Goal: Task Accomplishment & Management: Use online tool/utility

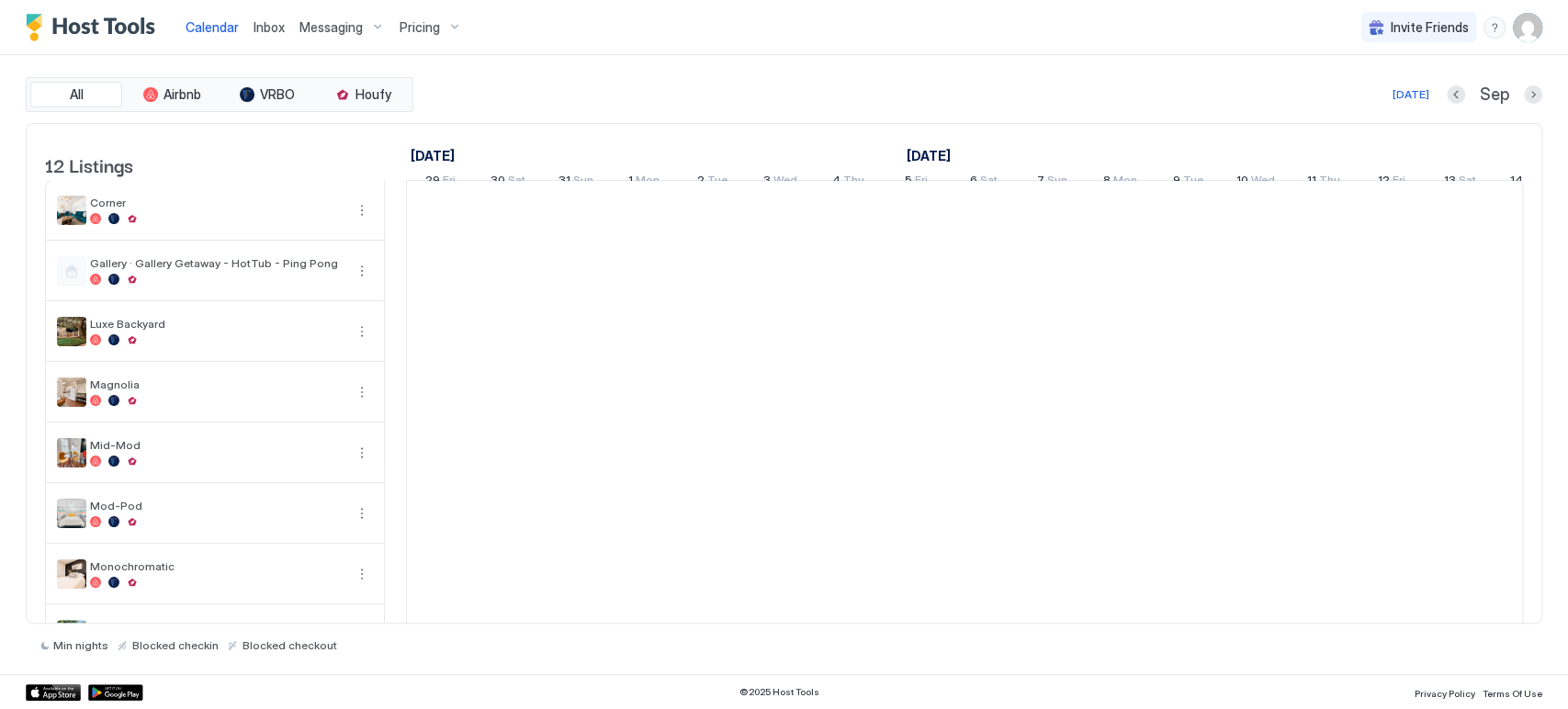
scroll to position [0, 1020]
click at [1532, 93] on button "Next month" at bounding box center [1533, 94] width 19 height 19
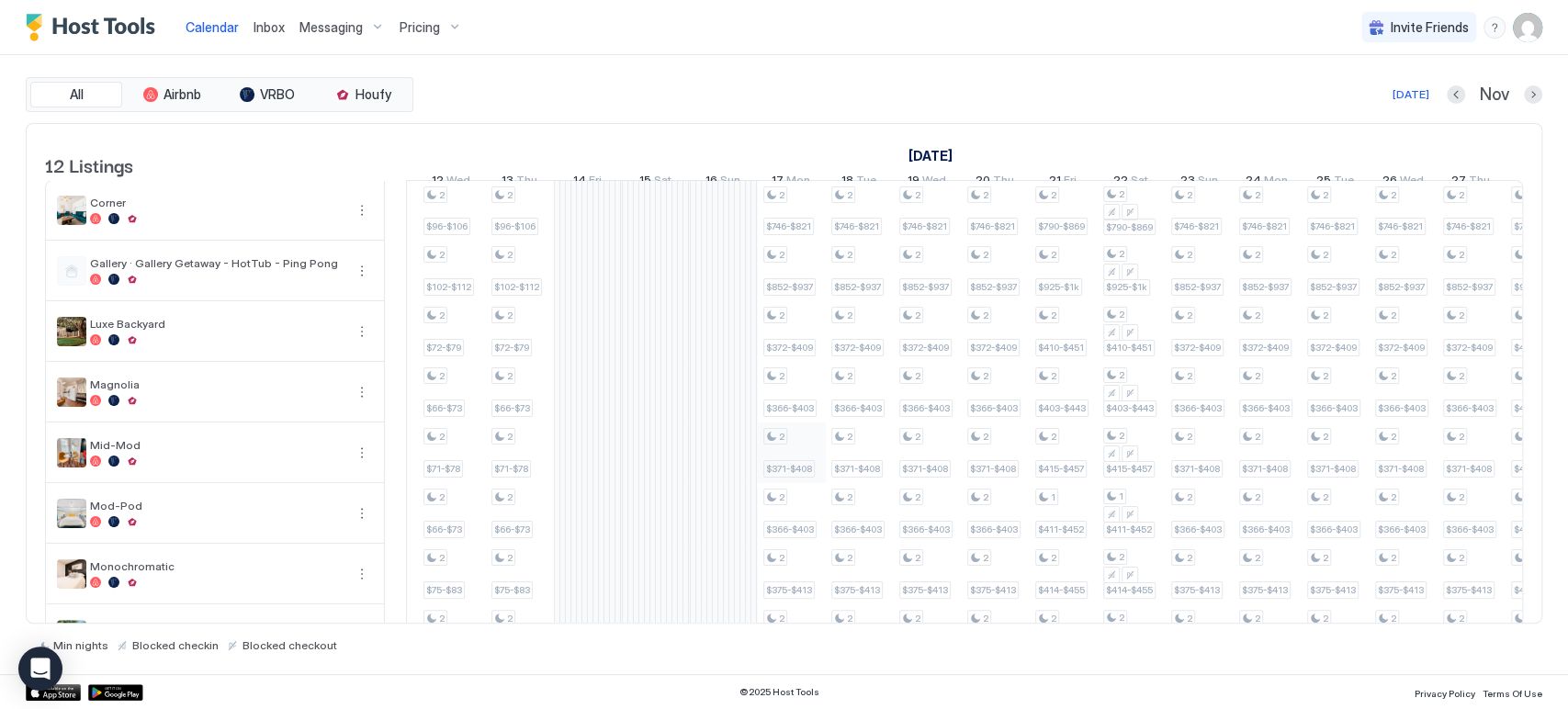
scroll to position [0, 0]
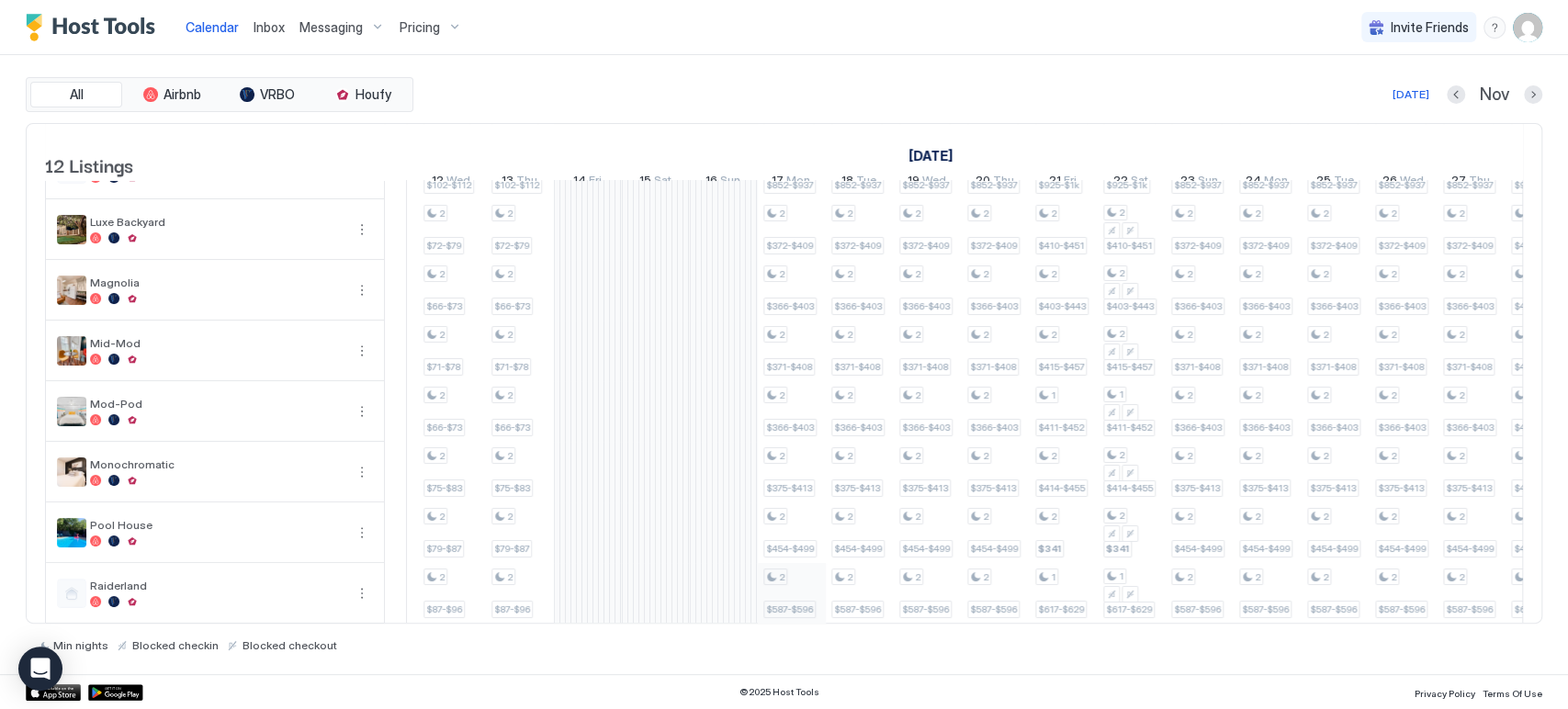
drag, startPoint x: 825, startPoint y: 625, endPoint x: 789, endPoint y: 578, distance: 59.2
click at [805, 622] on div "All Airbnb VRBO Houfy [DATE] [DATE] Listings [DATE] [DATE] [DATE] 29 Wed 30 Thu…" at bounding box center [784, 364] width 1517 height 575
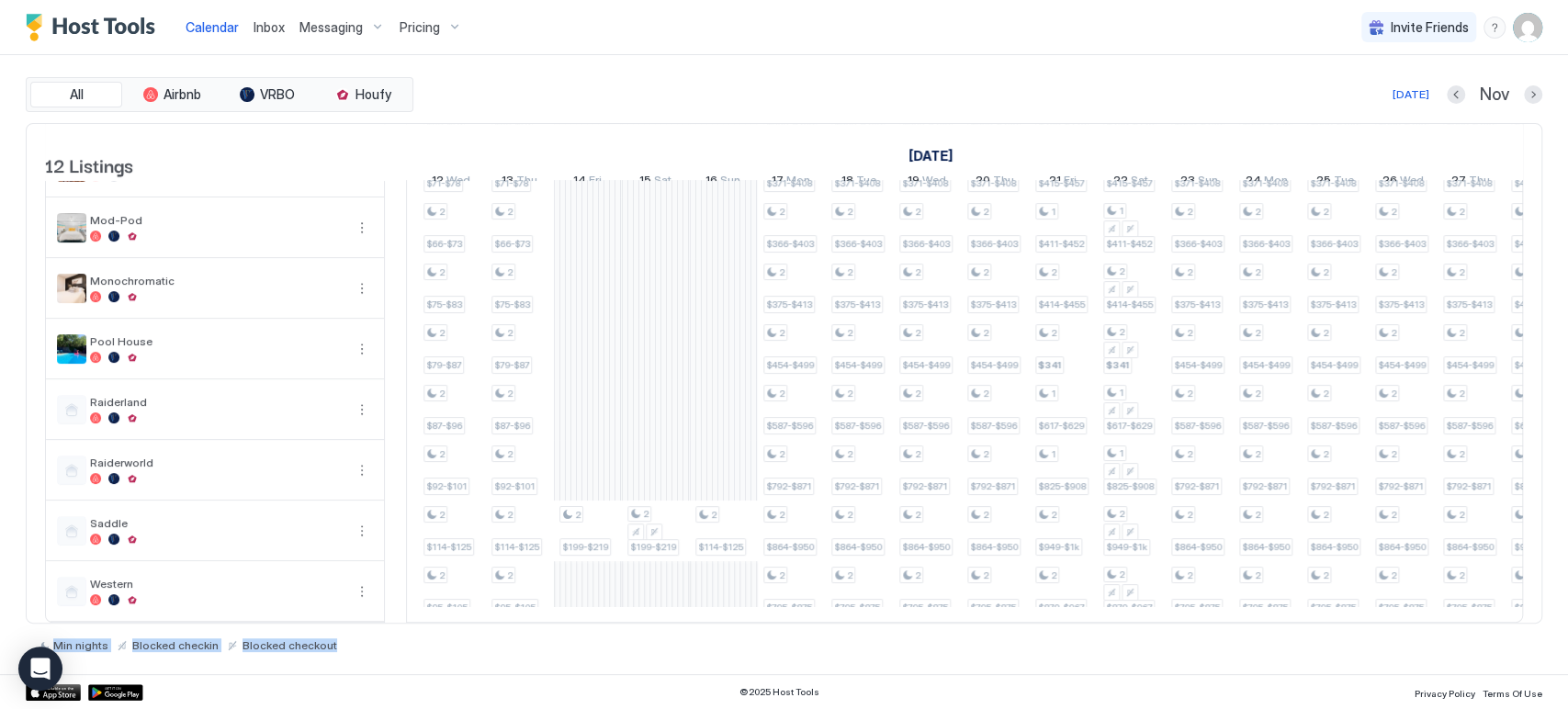
click at [654, 644] on div "Min nights Blocked checkin Blocked checkout" at bounding box center [784, 637] width 1517 height 29
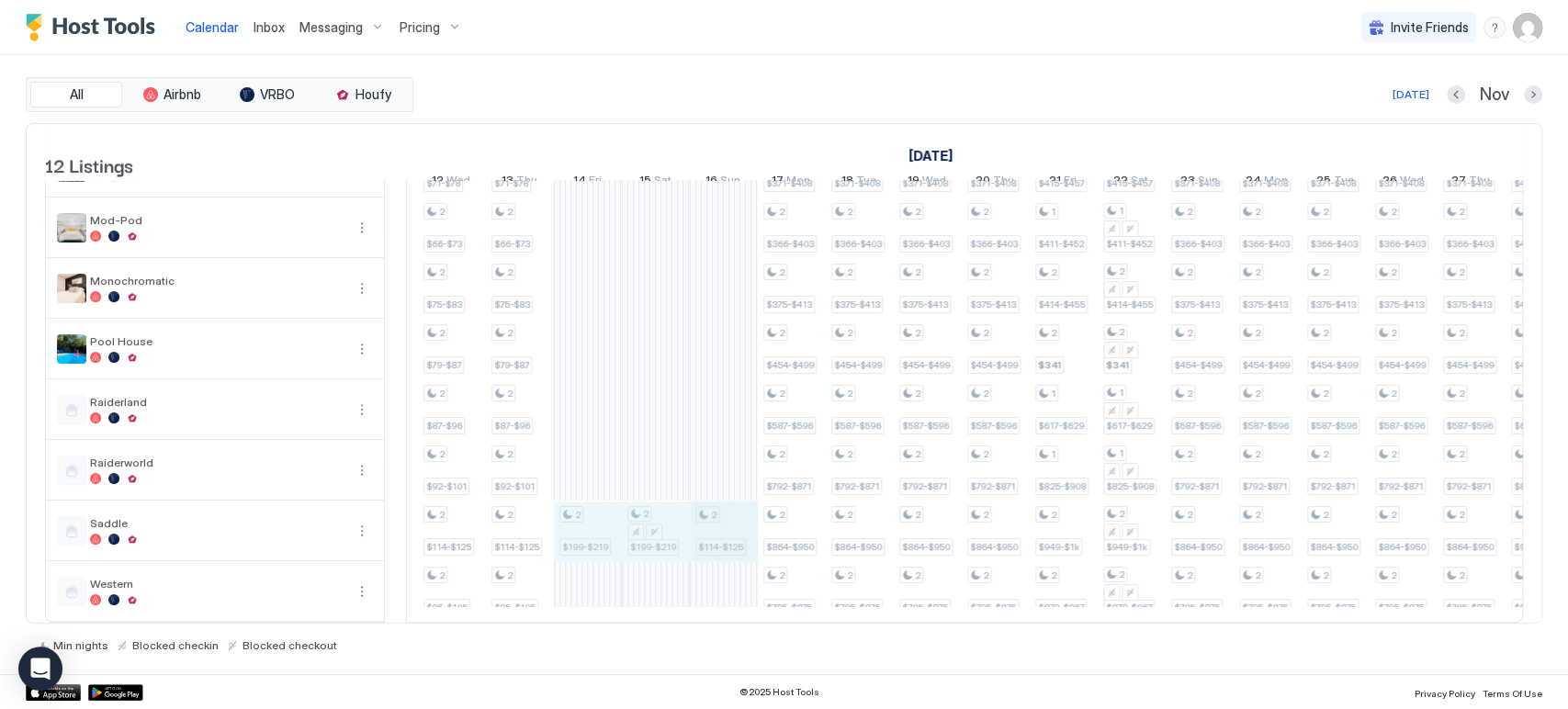
drag, startPoint x: 576, startPoint y: 505, endPoint x: 709, endPoint y: 514, distance: 133.3
click at [722, 514] on div "2 $96-$106 2 $102-$112 2 $72-$79 2 $66-$73 2 $71-$78 2 $66-$73 2 $104-$114 2 $8…" at bounding box center [1369, 258] width 3806 height 727
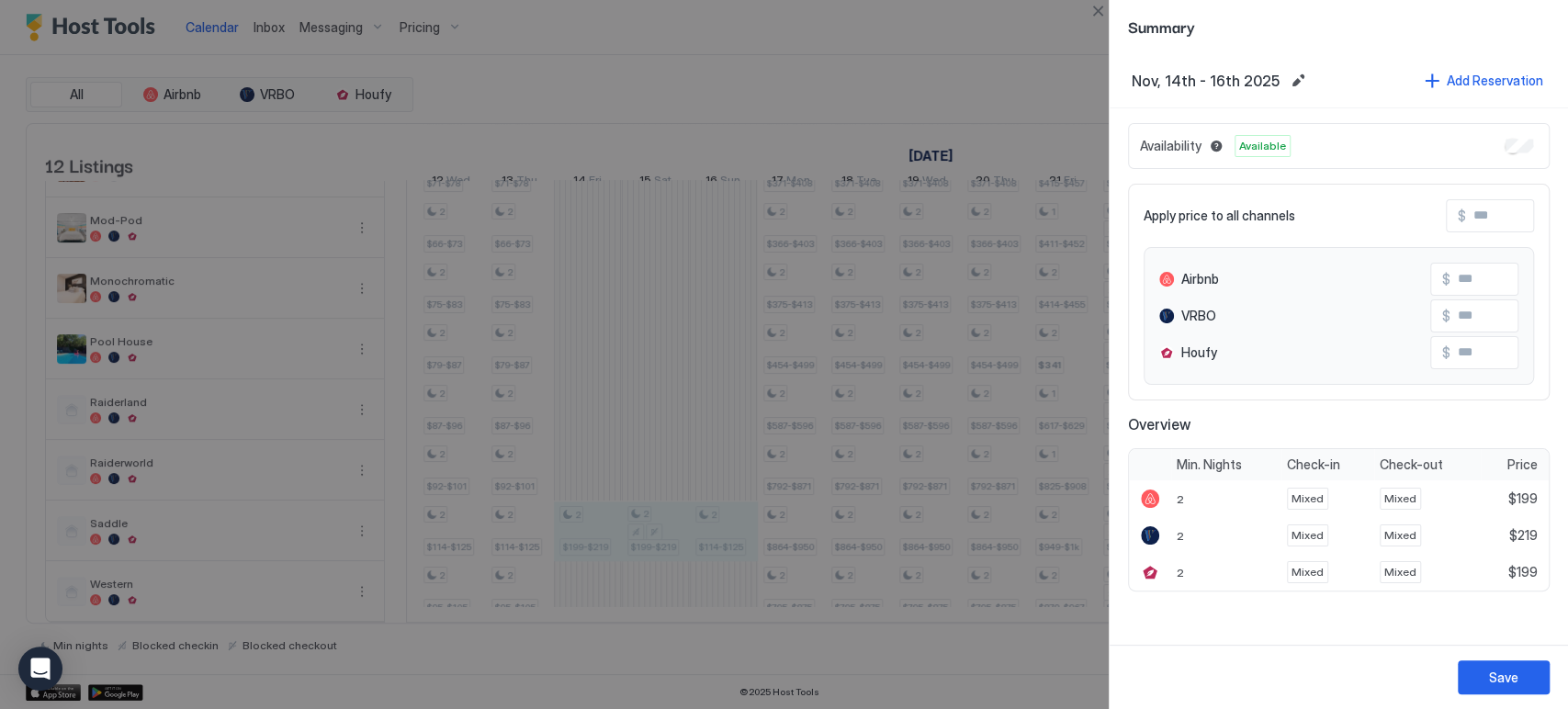
click at [1512, 138] on div "Availability Available" at bounding box center [1338, 146] width 422 height 46
click at [1501, 683] on div "Save" at bounding box center [1504, 678] width 29 height 20
